Goal: Browse casually: Explore the website without a specific task or goal

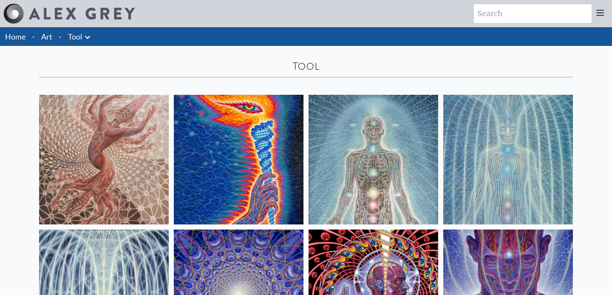
click at [52, 37] on link "Art" at bounding box center [46, 37] width 11 height 12
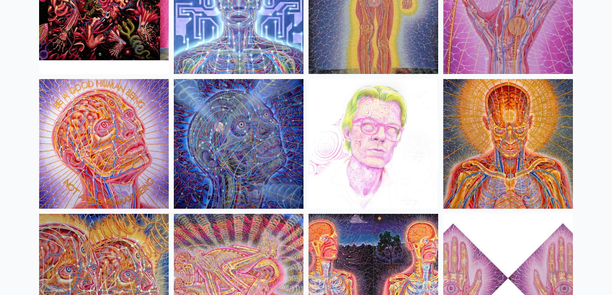
scroll to position [9308, 0]
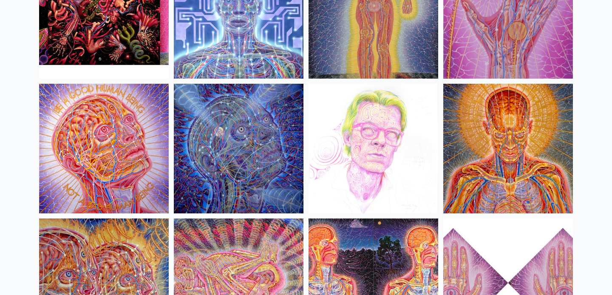
click at [370, 136] on img at bounding box center [374, 149] width 130 height 130
